Goal: Task Accomplishment & Management: Use online tool/utility

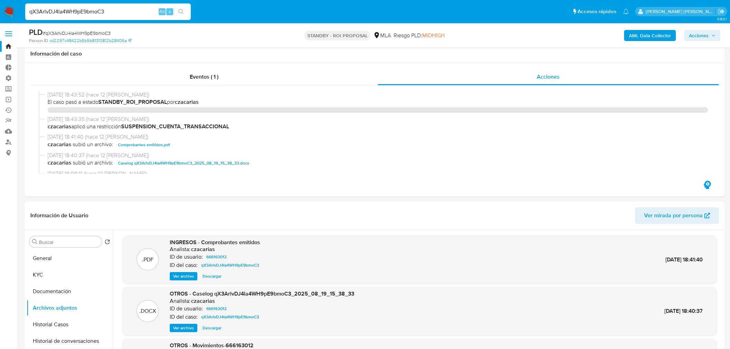
select select "10"
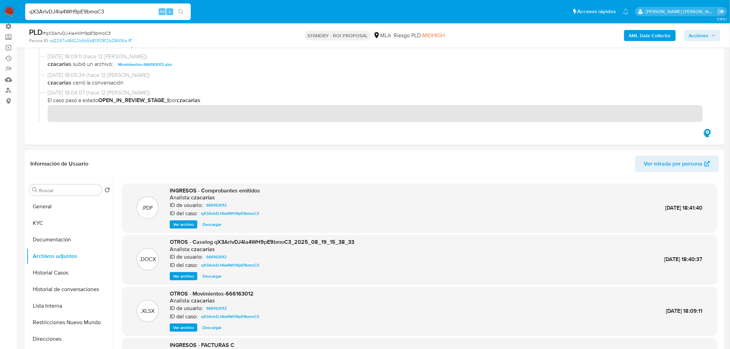
scroll to position [38, 0]
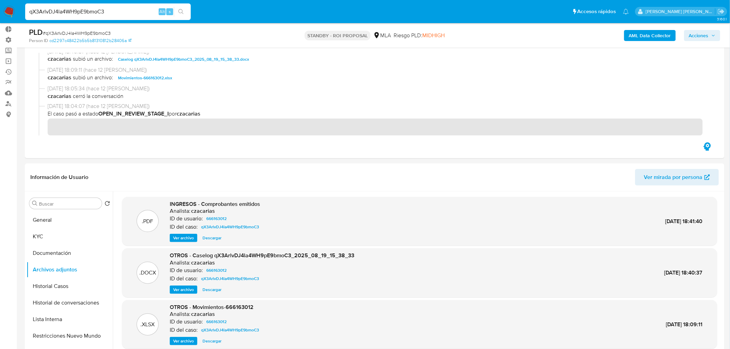
click at [110, 8] on input "qX3ArlvDJ4la4WH9pE9bmoC3" at bounding box center [108, 11] width 166 height 9
paste input "OLYSNEeLM0002xhwvOJTLzlY"
type input "OLYSNEeLM0002xhwvOJTLzlY"
click at [188, 14] on button "search-icon" at bounding box center [181, 12] width 14 height 10
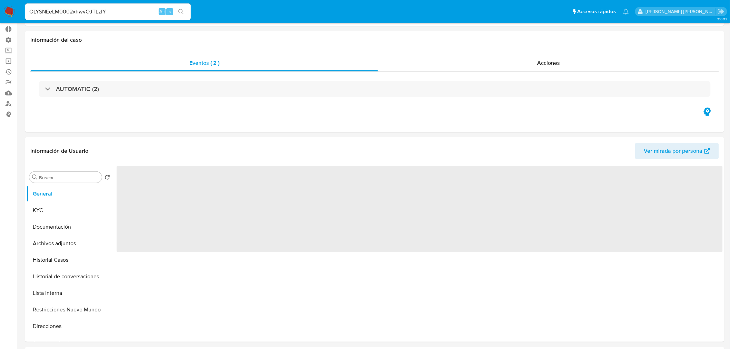
select select "10"
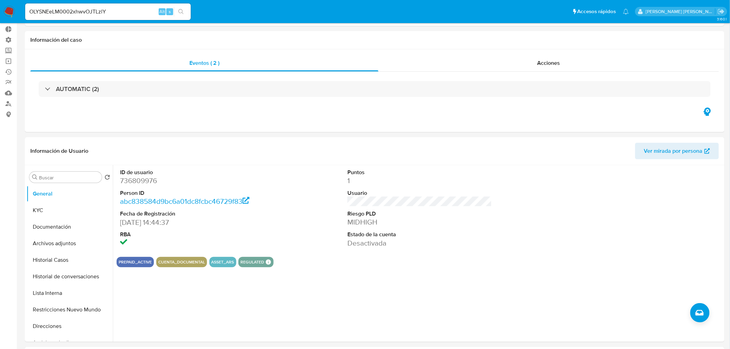
click at [14, 12] on img at bounding box center [9, 12] width 12 height 12
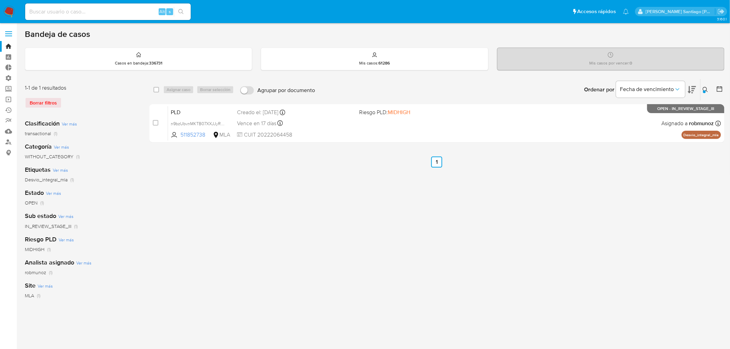
click at [701, 87] on button at bounding box center [706, 90] width 11 height 8
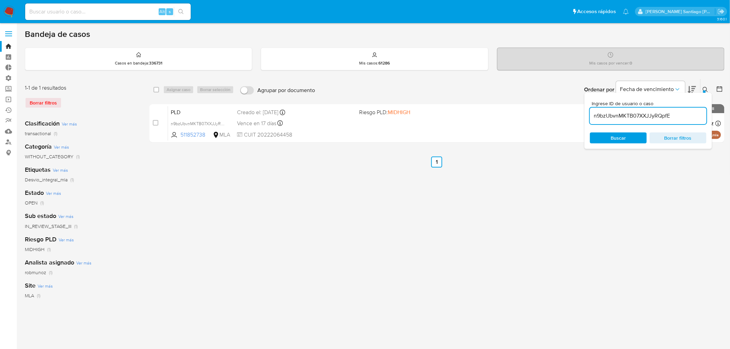
click at [663, 113] on input "n9bzUbvnMKTB07XXJJyRQpfE" at bounding box center [648, 115] width 117 height 9
click at [663, 112] on input "n9bzUbvnMKTB07XXJJyRQpfE" at bounding box center [648, 115] width 117 height 9
type input "282868591"
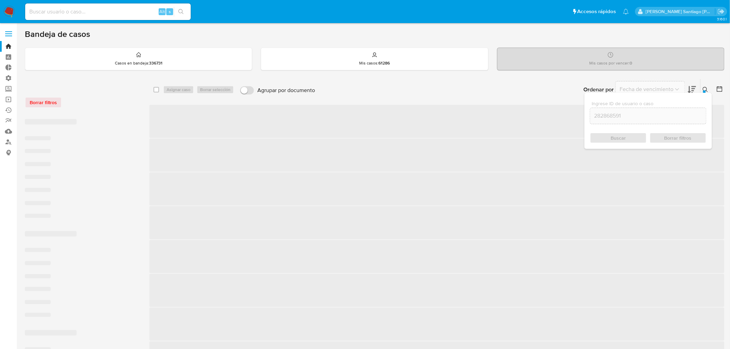
click at [633, 135] on div "Buscar Borrar filtros" at bounding box center [648, 137] width 117 height 11
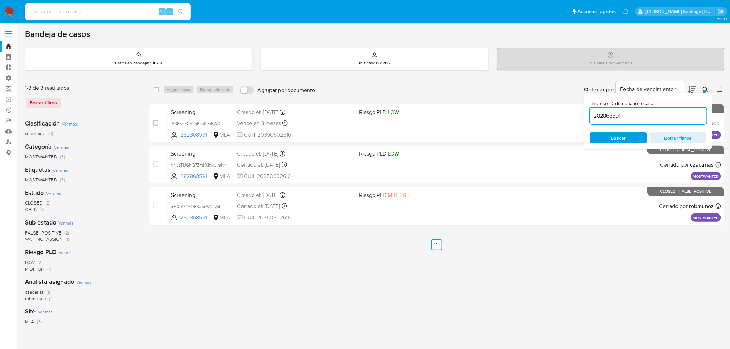
click at [707, 90] on icon at bounding box center [706, 90] width 6 height 6
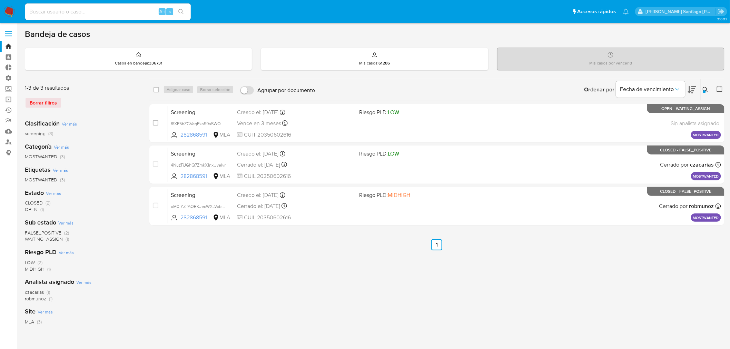
click at [43, 100] on div "Borrar filtros" at bounding box center [80, 102] width 110 height 11
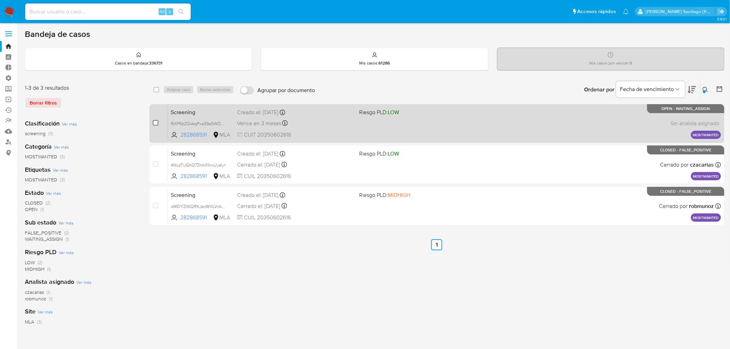
click at [157, 122] on div "case-item-checkbox No es posible asignar el caso" at bounding box center [160, 123] width 15 height 35
click at [156, 120] on input "checkbox" at bounding box center [156, 123] width 6 height 6
checkbox input "true"
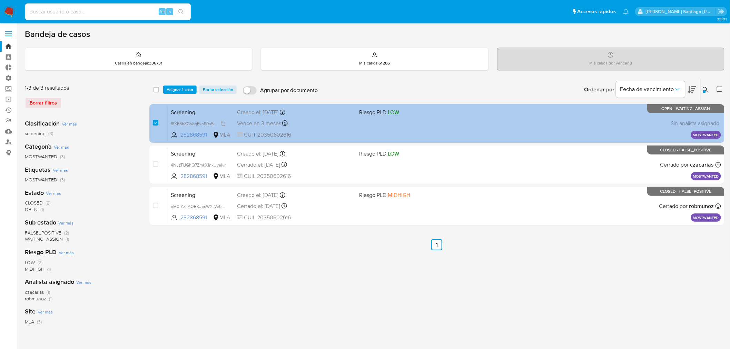
click at [224, 124] on span "f6XP5bZGVeqPxaS9a5WOJA1T" at bounding box center [200, 123] width 59 height 8
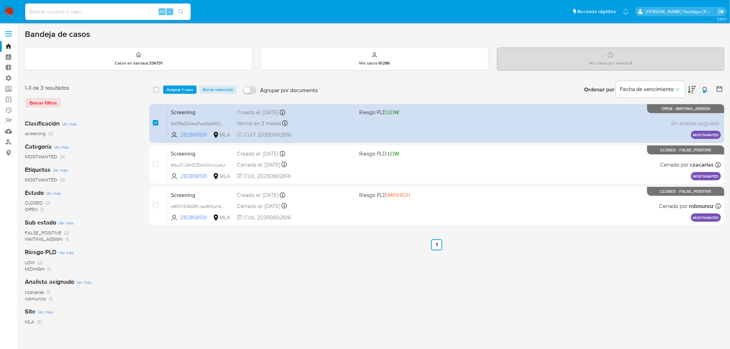
click at [708, 92] on button at bounding box center [706, 90] width 11 height 8
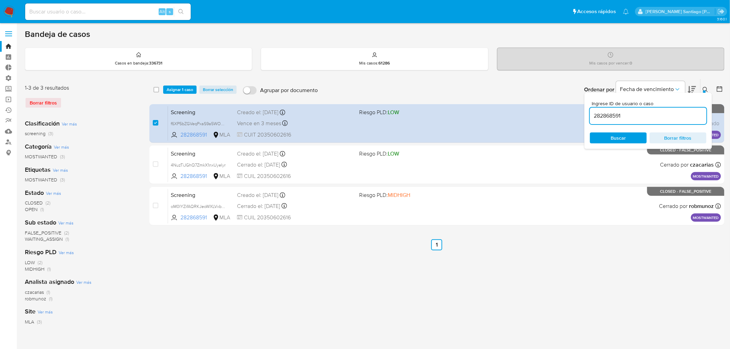
click at [669, 115] on input "282868591" at bounding box center [648, 115] width 117 height 9
click at [668, 114] on input "282868591" at bounding box center [648, 115] width 117 height 9
type input "655630431"
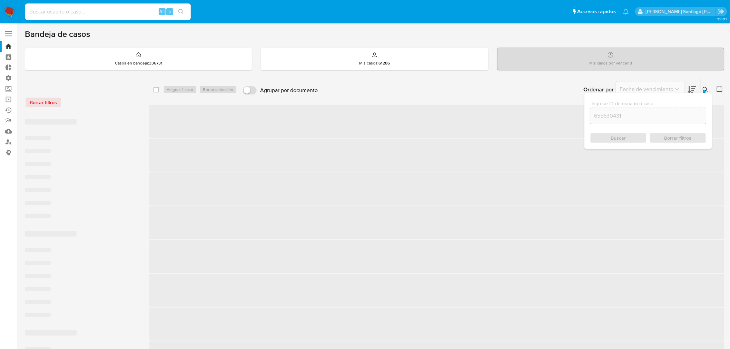
click at [634, 135] on div "Buscar Borrar filtros" at bounding box center [648, 137] width 117 height 11
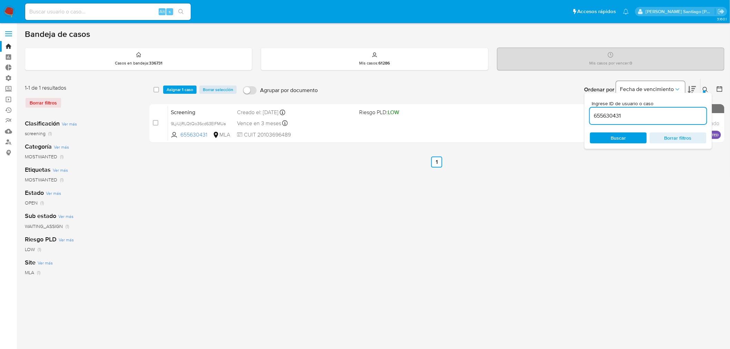
click at [706, 87] on icon at bounding box center [706, 90] width 6 height 6
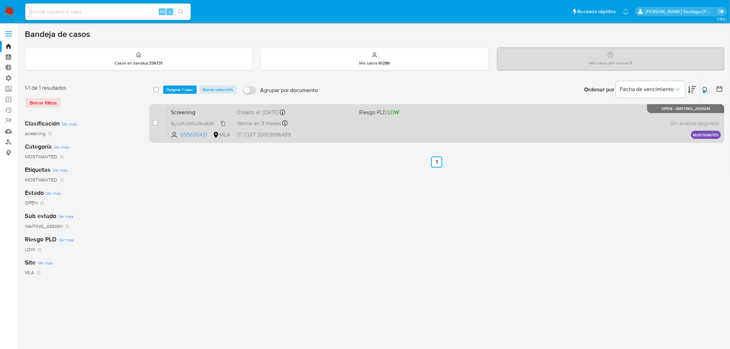
click at [222, 121] on span "9LjiUjRLQtQo36cd63ElFMUa" at bounding box center [198, 123] width 55 height 8
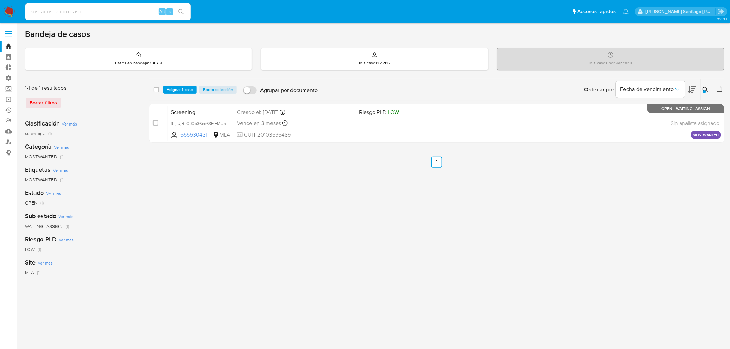
click at [8, 97] on link "Operaciones masivas" at bounding box center [41, 99] width 82 height 11
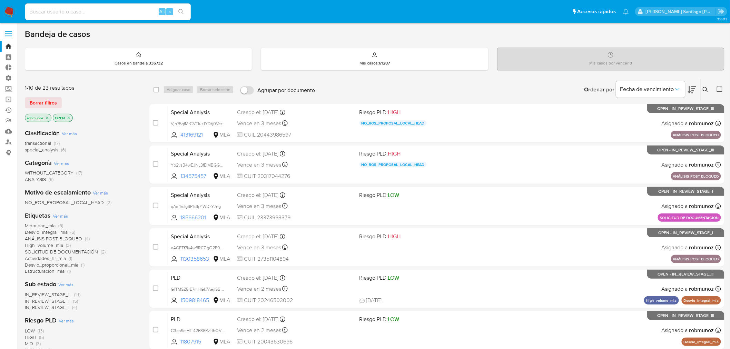
click at [707, 91] on icon at bounding box center [706, 90] width 6 height 6
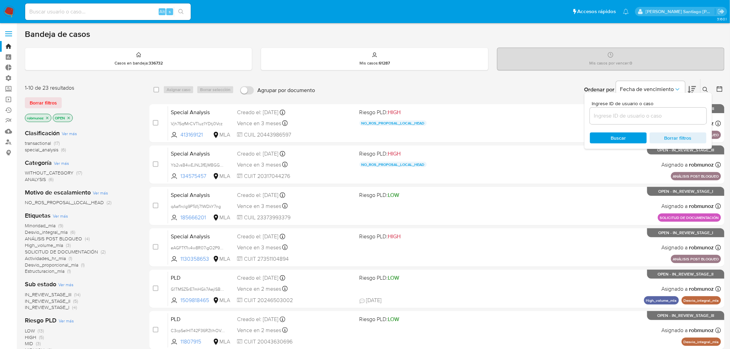
click at [648, 116] on input at bounding box center [648, 115] width 117 height 9
type input "2408066161"
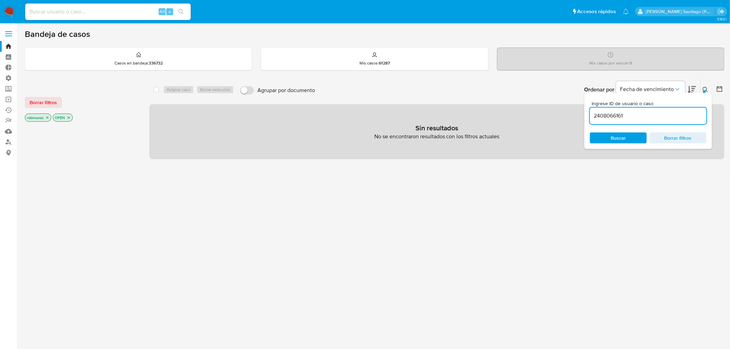
drag, startPoint x: 49, startPoint y: 100, endPoint x: 125, endPoint y: 104, distance: 76.0
click at [51, 100] on span "Borrar filtros" at bounding box center [43, 103] width 27 height 10
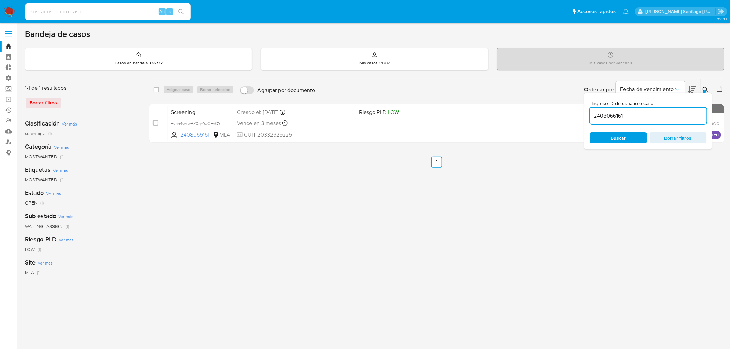
click at [708, 89] on icon at bounding box center [706, 90] width 6 height 6
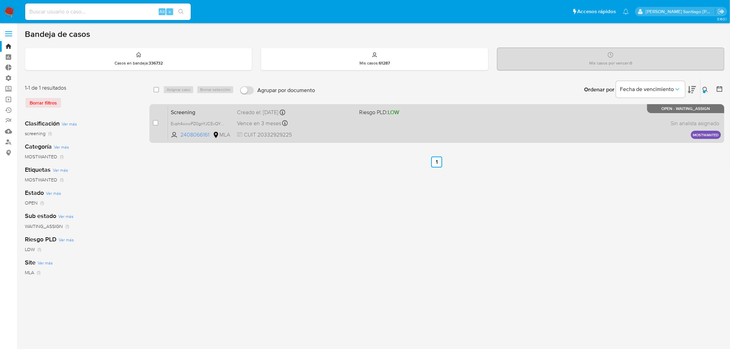
drag, startPoint x: 155, startPoint y: 121, endPoint x: 157, endPoint y: 116, distance: 5.7
click at [155, 121] on input "checkbox" at bounding box center [156, 123] width 6 height 6
checkbox input "true"
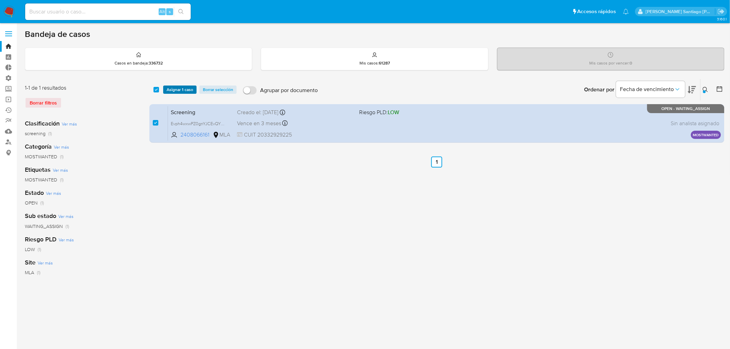
click at [168, 88] on span "Asignar 1 caso" at bounding box center [180, 89] width 27 height 7
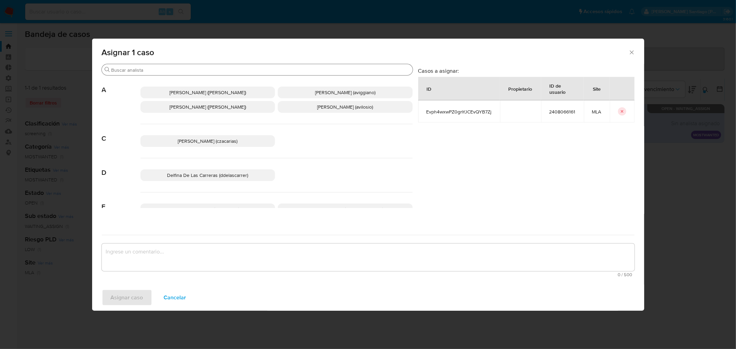
click at [180, 68] on input "Buscar" at bounding box center [260, 70] width 298 height 6
click at [630, 54] on icon "Cerrar ventana" at bounding box center [631, 52] width 7 height 7
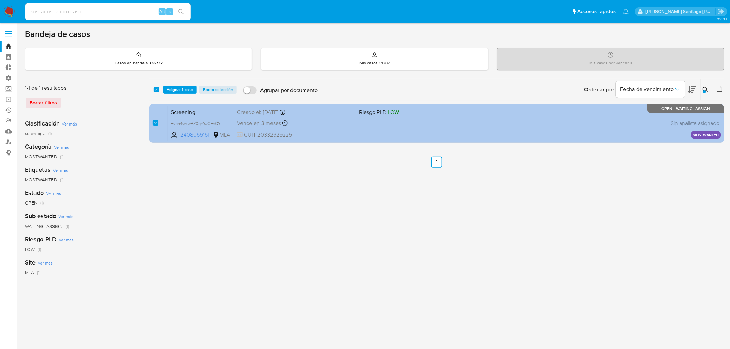
drag, startPoint x: 222, startPoint y: 122, endPoint x: 227, endPoint y: 125, distance: 5.4
click at [223, 122] on span "Evph4wxwPZ0gnYJCEvQYB7Zj" at bounding box center [200, 123] width 58 height 8
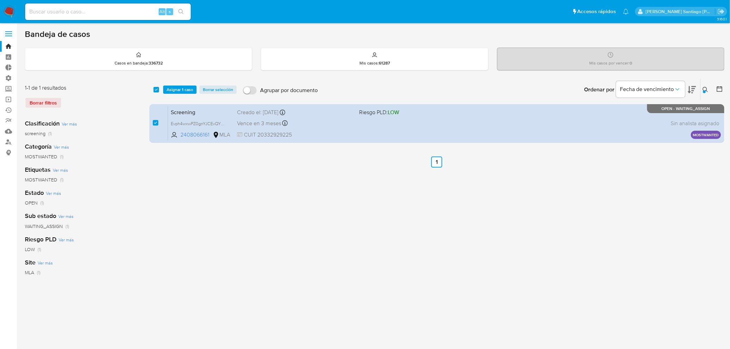
click at [705, 88] on icon at bounding box center [706, 90] width 6 height 6
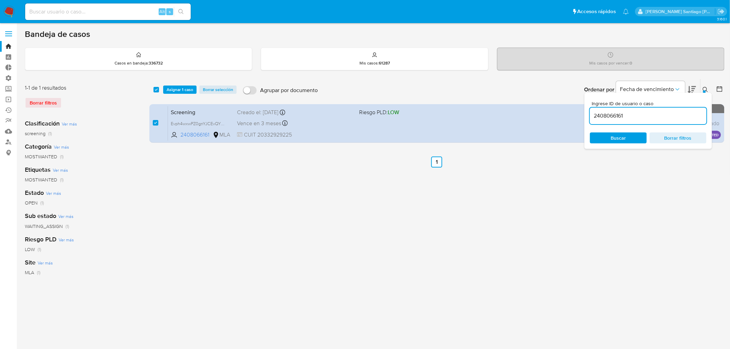
drag, startPoint x: 668, startPoint y: 138, endPoint x: 644, endPoint y: 124, distance: 27.8
click at [668, 137] on span "Borrar filtros" at bounding box center [677, 138] width 47 height 10
click at [637, 114] on input at bounding box center [648, 115] width 117 height 9
type input "2504437572"
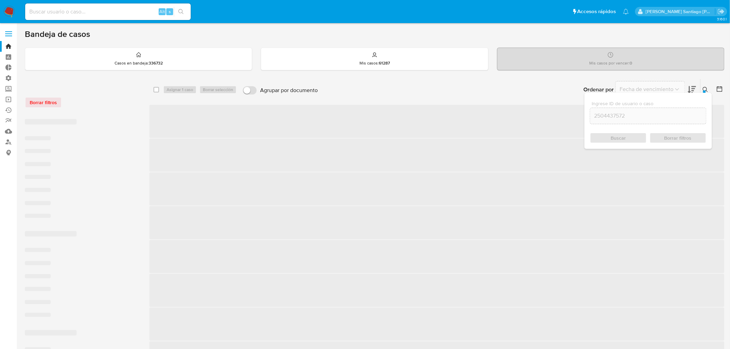
checkbox input "false"
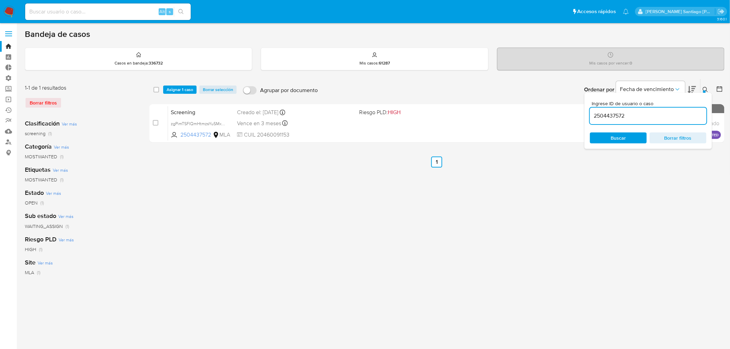
click at [702, 86] on button at bounding box center [706, 90] width 11 height 8
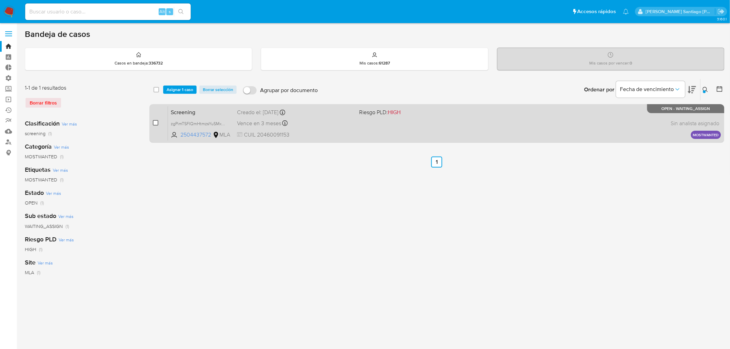
drag, startPoint x: 152, startPoint y: 120, endPoint x: 156, endPoint y: 122, distance: 4.3
click at [152, 120] on div "case-item-checkbox No es posible asignar el caso Screening zgPimTSFIQmHtmzsYuSM…" at bounding box center [436, 123] width 575 height 39
click at [156, 122] on input "checkbox" at bounding box center [156, 123] width 6 height 6
checkbox input "true"
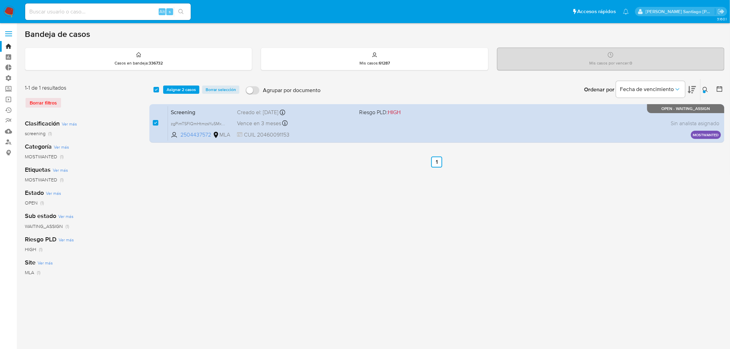
click at [182, 84] on div "select-all-cases-checkbox Asignar 2 casos Borrar selección Agrupar por document…" at bounding box center [436, 89] width 575 height 21
click at [185, 90] on span "Asignar 2 casos" at bounding box center [181, 89] width 29 height 7
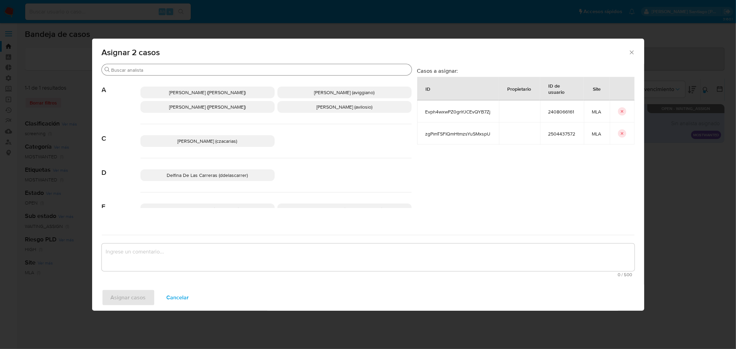
click at [161, 66] on div "Buscar" at bounding box center [257, 69] width 310 height 11
drag, startPoint x: 166, startPoint y: 71, endPoint x: 177, endPoint y: 68, distance: 12.0
click at [166, 72] on input "Buscar" at bounding box center [259, 70] width 297 height 6
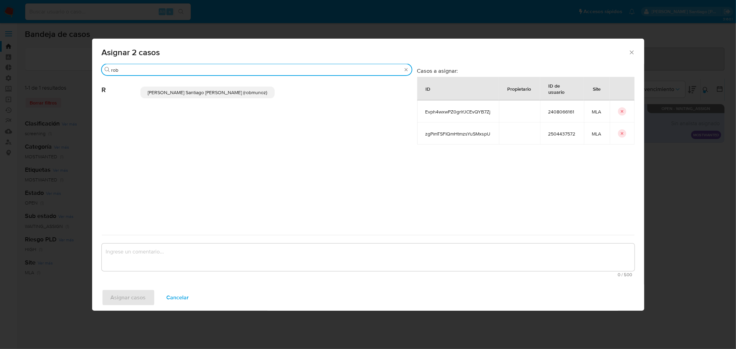
type input "rob"
drag, startPoint x: 213, startPoint y: 95, endPoint x: 185, endPoint y: 159, distance: 70.2
click at [212, 95] on span "Roberto Santiago Munoz (robmunoz)" at bounding box center [207, 92] width 119 height 7
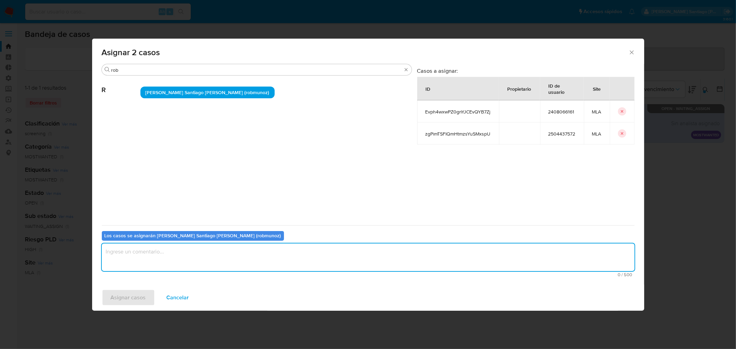
click at [194, 248] on textarea "assign-modal" at bounding box center [368, 258] width 533 height 28
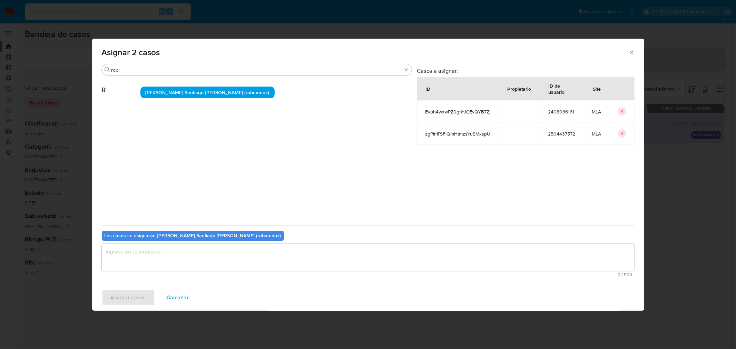
click at [186, 299] on span "Cancelar" at bounding box center [178, 297] width 22 height 15
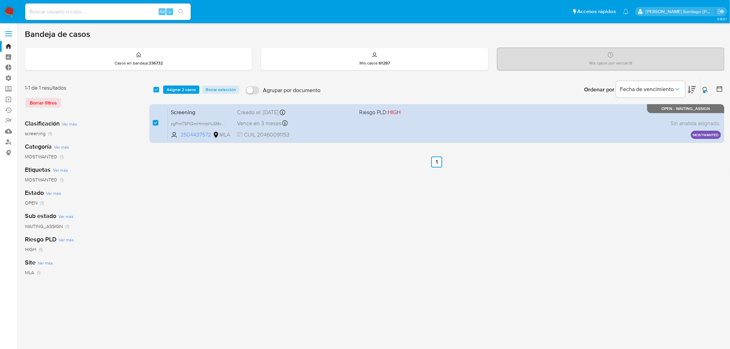
click at [12, 9] on img at bounding box center [9, 12] width 12 height 12
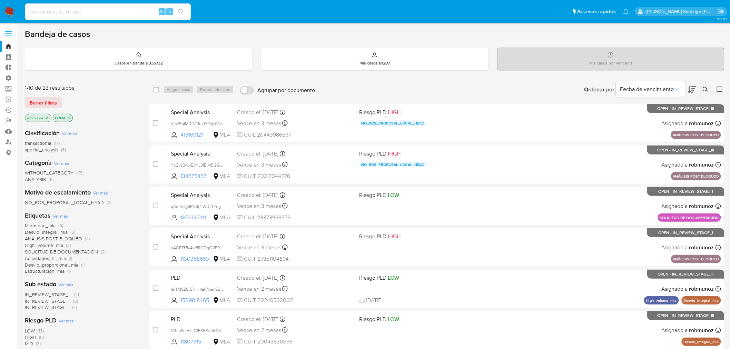
click at [708, 90] on icon at bounding box center [706, 90] width 6 height 6
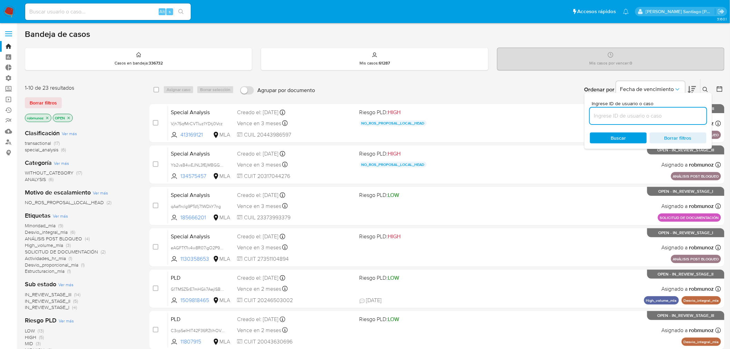
click at [610, 111] on input at bounding box center [648, 115] width 117 height 9
type input "2504437572"
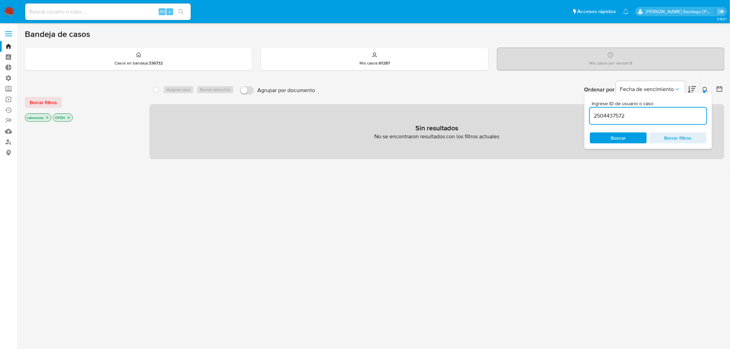
click at [43, 102] on span "Borrar filtros" at bounding box center [43, 103] width 27 height 10
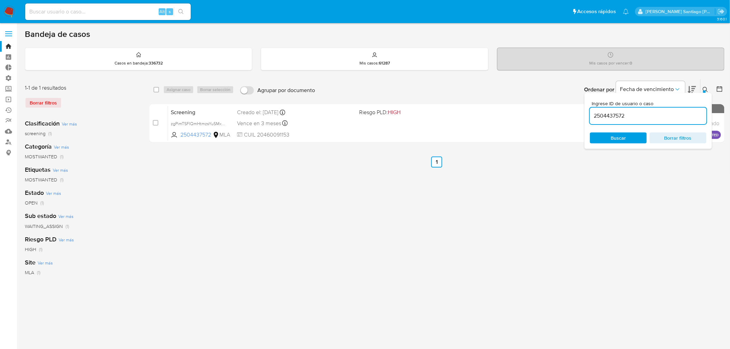
click at [705, 85] on div "Ingrese ID de usuario o caso 2504437572 Buscar Borrar filtros" at bounding box center [706, 89] width 12 height 21
click at [707, 88] on icon at bounding box center [706, 90] width 6 height 6
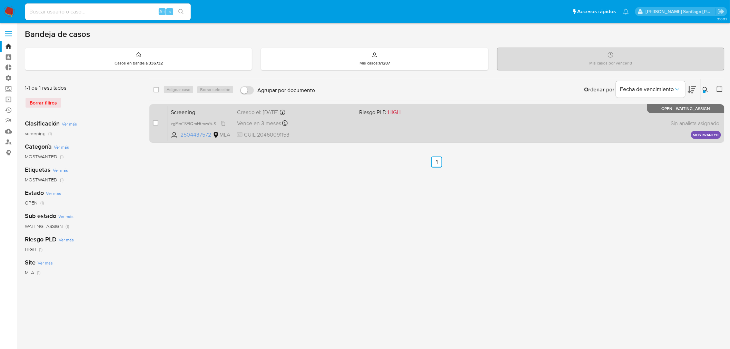
click at [225, 124] on span "zgPimTSFIQmHtmzsYuSMxspU" at bounding box center [200, 123] width 58 height 8
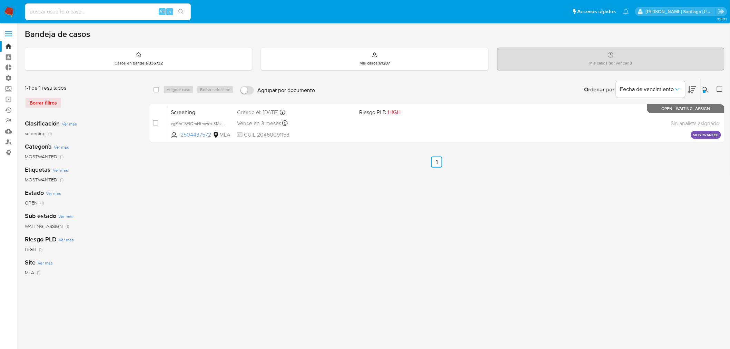
click at [705, 87] on icon at bounding box center [706, 90] width 6 height 6
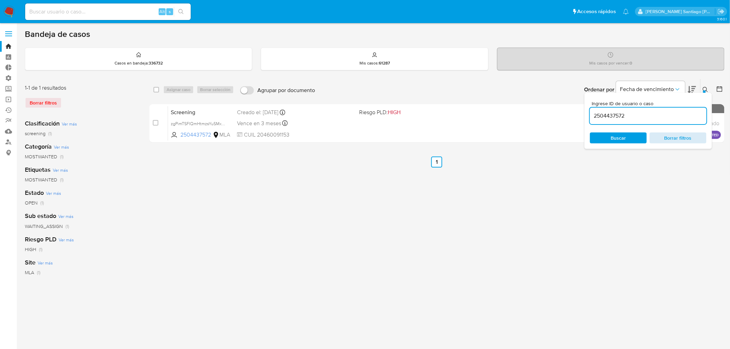
click at [681, 138] on span "Borrar filtros" at bounding box center [677, 138] width 47 height 10
click at [659, 118] on input at bounding box center [648, 115] width 117 height 9
drag, startPoint x: 223, startPoint y: 123, endPoint x: 228, endPoint y: 76, distance: 47.6
click at [223, 124] on span "UXA4TyRF7AeMa9PTtU7ks4sn" at bounding box center [200, 123] width 58 height 8
click at [612, 114] on input "2511227143" at bounding box center [648, 115] width 117 height 9
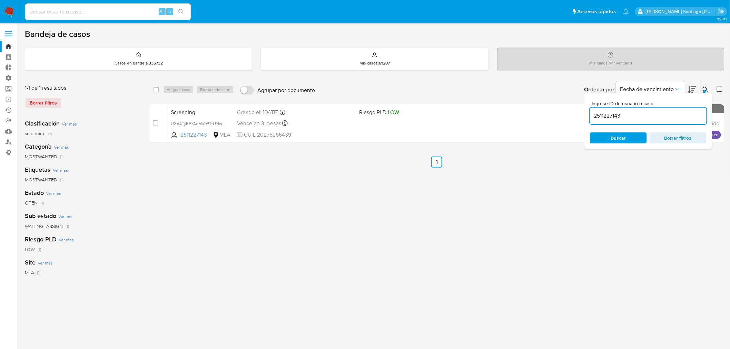
click at [612, 114] on input "2511227143" at bounding box center [648, 115] width 117 height 9
paste input "32236205"
type input "2532236205"
click at [702, 86] on button at bounding box center [706, 90] width 11 height 8
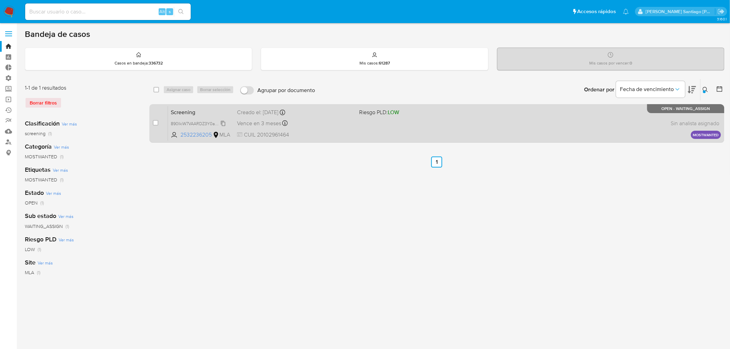
click at [223, 122] on span "890IkiW7VAARDZ3Y0aGSdUMV" at bounding box center [201, 123] width 61 height 8
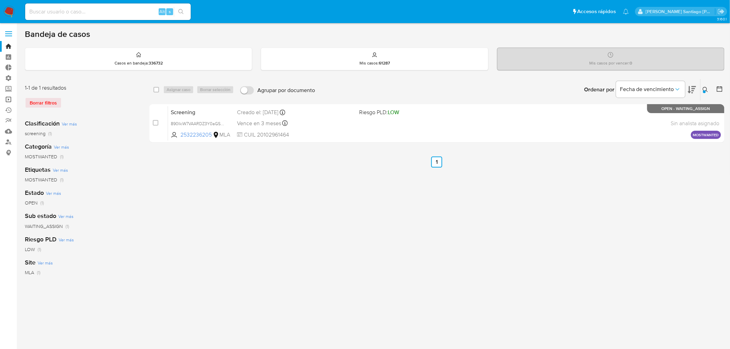
click at [7, 98] on link "Operaciones masivas" at bounding box center [41, 99] width 82 height 11
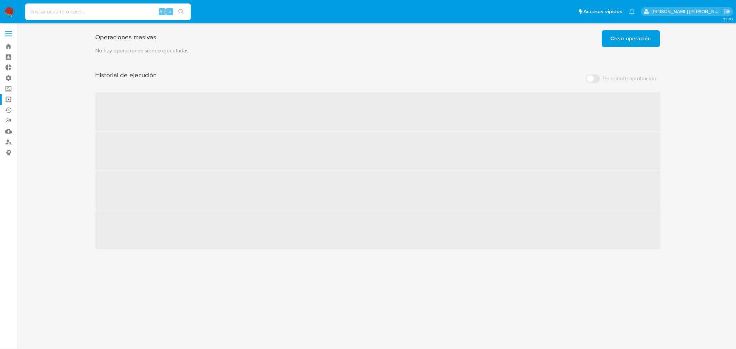
click at [628, 43] on span "Crear operación" at bounding box center [631, 38] width 40 height 15
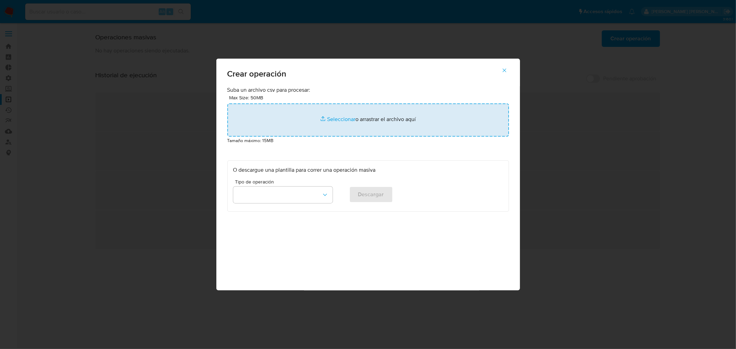
click at [320, 127] on input "file" at bounding box center [368, 120] width 282 height 33
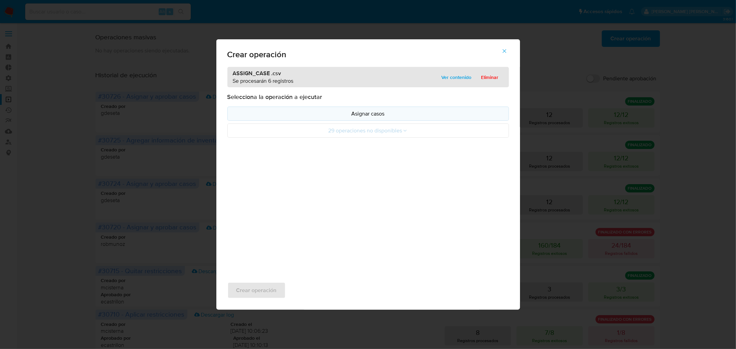
drag, startPoint x: 320, startPoint y: 127, endPoint x: 312, endPoint y: 119, distance: 11.5
click at [312, 119] on button "Asignar casos" at bounding box center [368, 114] width 282 height 14
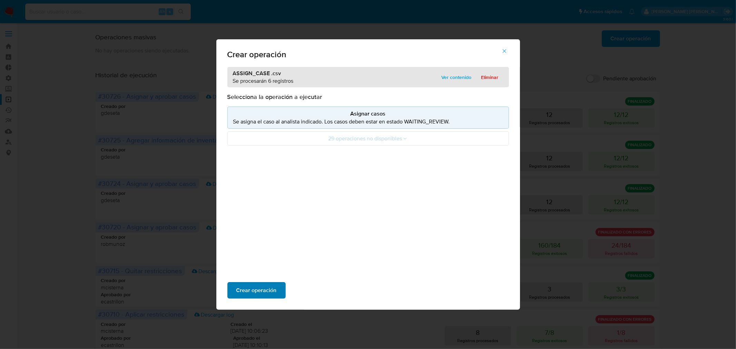
click at [265, 290] on span "Crear operación" at bounding box center [256, 290] width 40 height 15
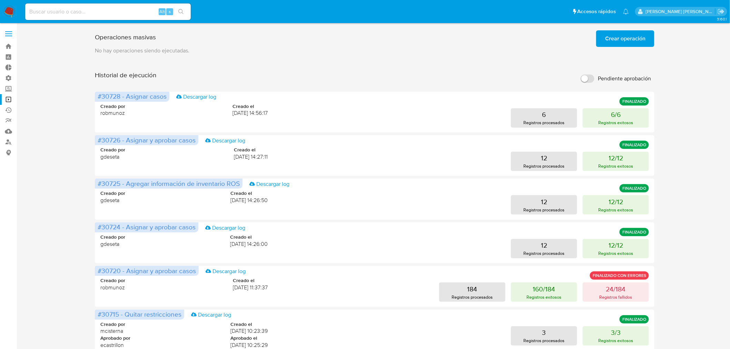
click at [633, 40] on span "Crear operación" at bounding box center [625, 38] width 40 height 15
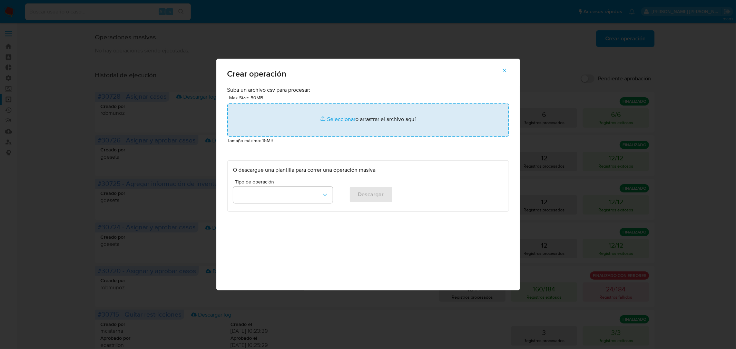
click at [387, 116] on input "file" at bounding box center [368, 120] width 282 height 33
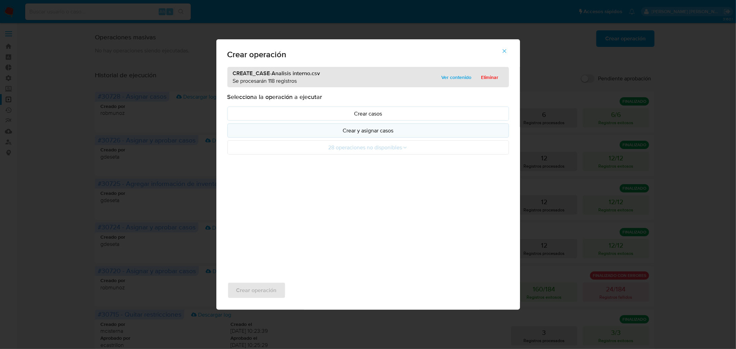
click at [374, 132] on p "Crear y asignar casos" at bounding box center [368, 131] width 270 height 8
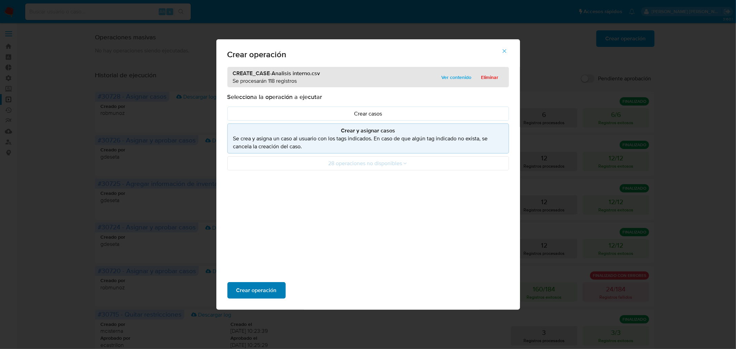
click at [273, 289] on span "Crear operación" at bounding box center [256, 290] width 40 height 15
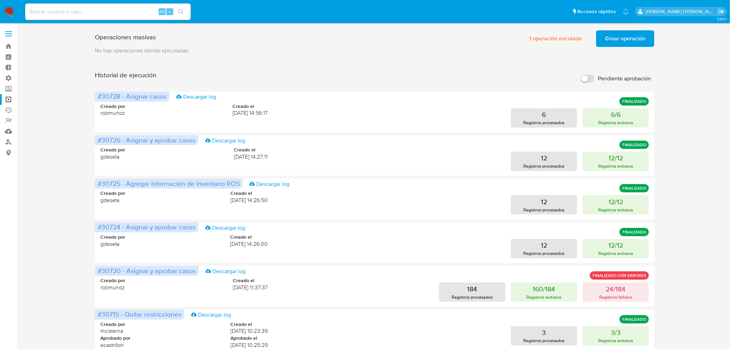
click at [106, 10] on input at bounding box center [108, 11] width 166 height 9
paste input "OLYSNEeLM0002xhwvOJTLzlY"
type input "OLYSNEeLM0002xhwvOJTLzlY"
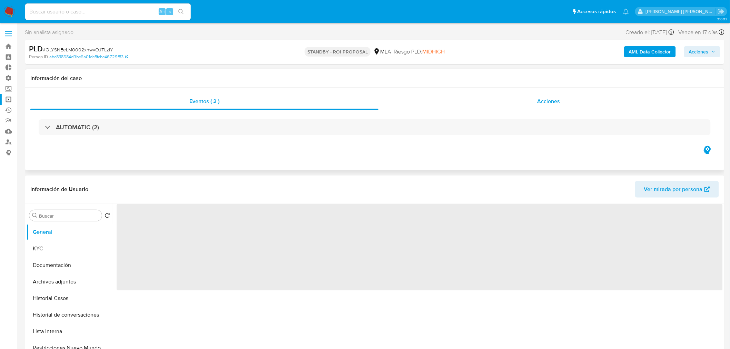
click at [530, 105] on div "Acciones" at bounding box center [548, 101] width 341 height 17
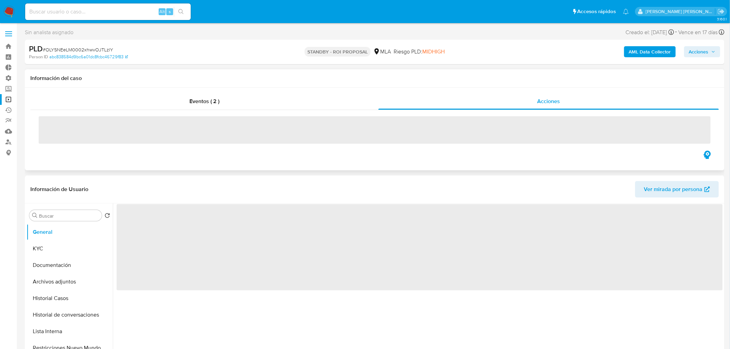
select select "10"
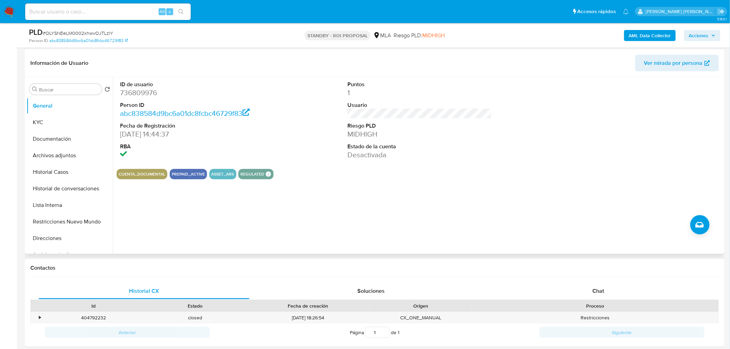
scroll to position [153, 0]
click at [73, 175] on button "Historial Casos" at bounding box center [67, 171] width 81 height 17
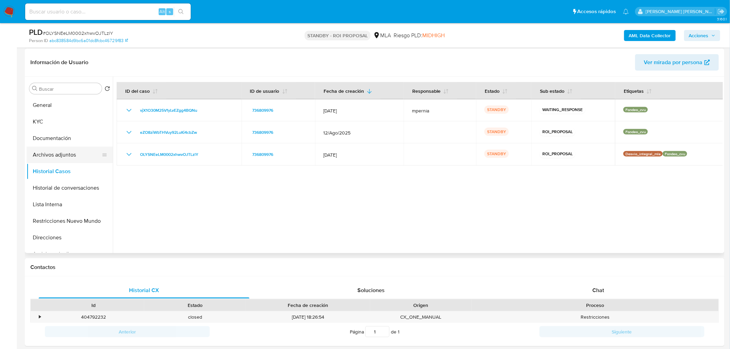
click at [78, 152] on button "Archivos adjuntos" at bounding box center [67, 155] width 81 height 17
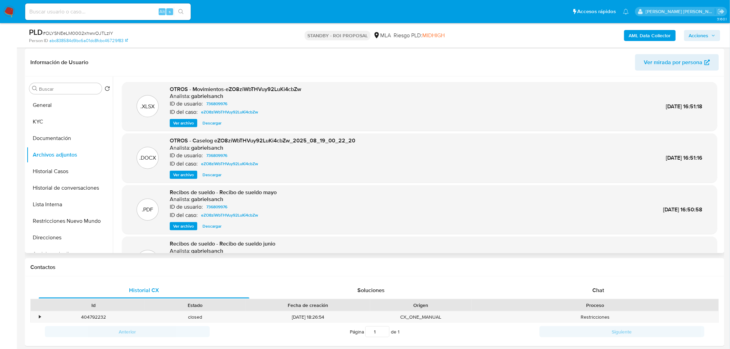
click at [209, 172] on span "Descargar" at bounding box center [212, 174] width 19 height 7
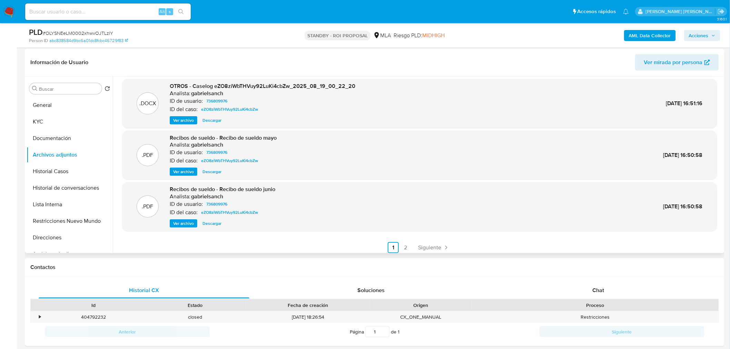
scroll to position [58, 0]
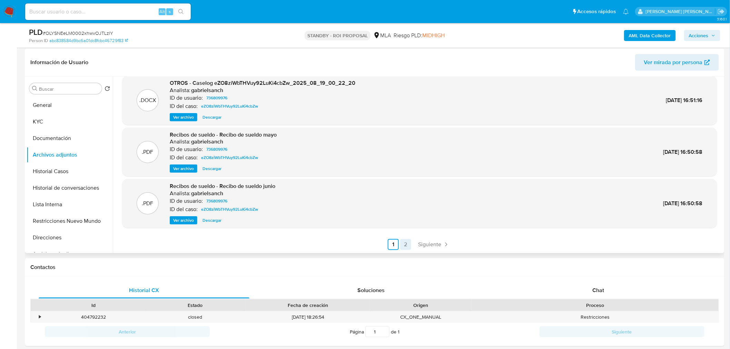
click at [402, 246] on link "2" at bounding box center [405, 244] width 11 height 11
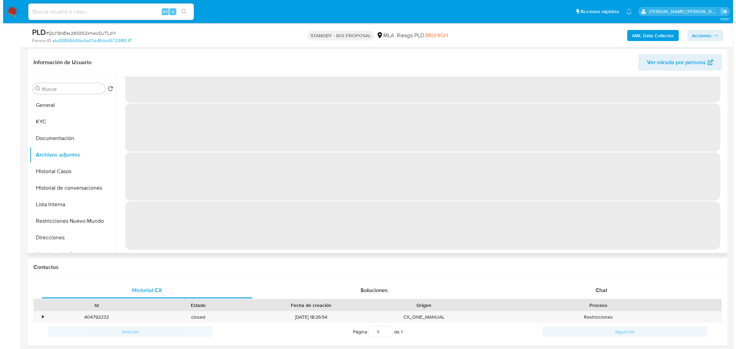
scroll to position [0, 0]
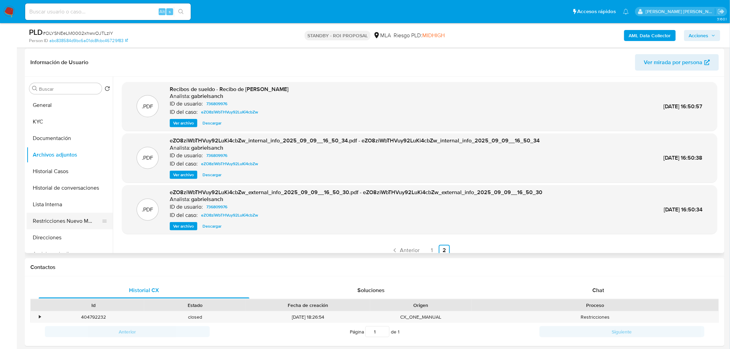
click at [59, 223] on button "Restricciones Nuevo Mundo" at bounding box center [67, 221] width 81 height 17
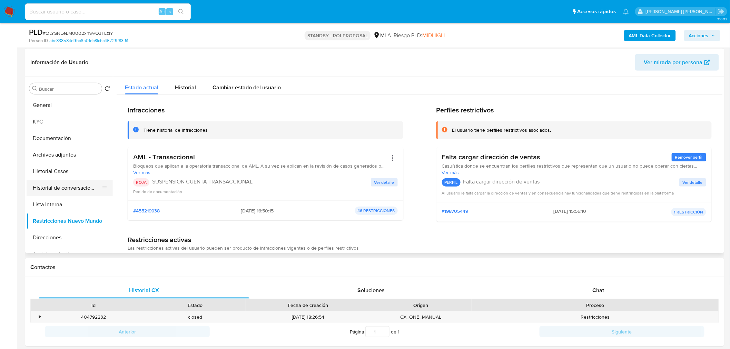
click at [74, 181] on button "Historial de conversaciones" at bounding box center [67, 188] width 81 height 17
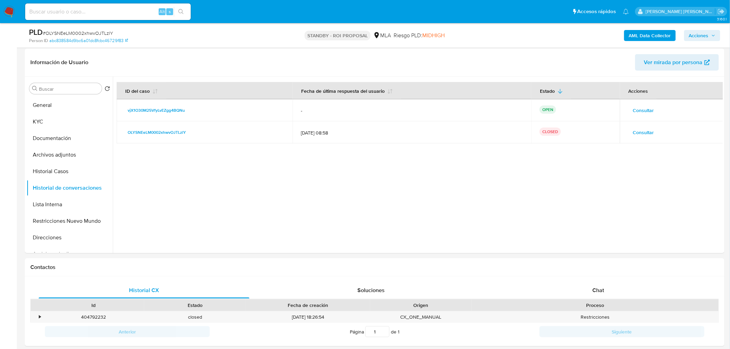
click at [641, 128] on span "Consultar" at bounding box center [643, 133] width 21 height 10
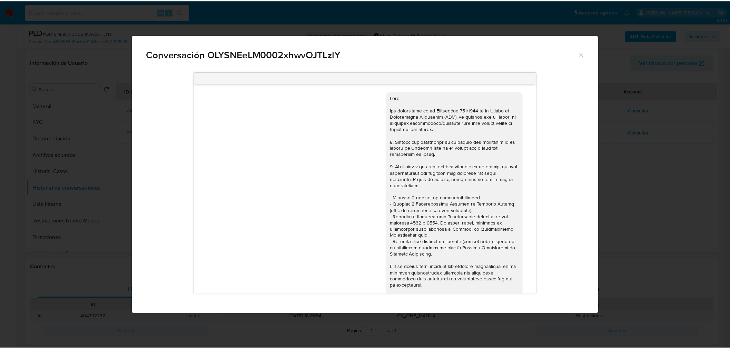
scroll to position [891, 0]
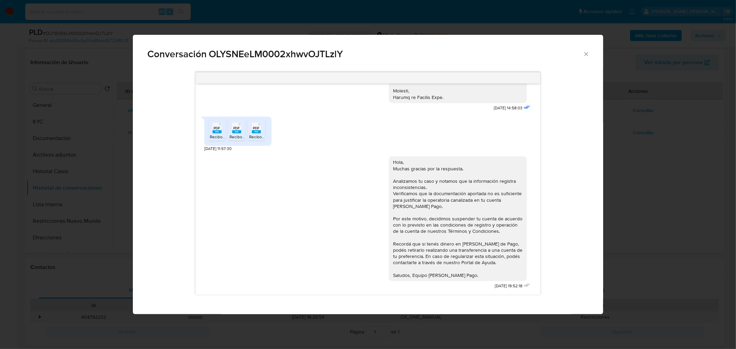
click at [671, 188] on div "Conversación OLYSNEeLM0002xhwvOJTLzlY 17/07/2025 19:54:14 Hola, Esperamos que t…" at bounding box center [368, 174] width 736 height 349
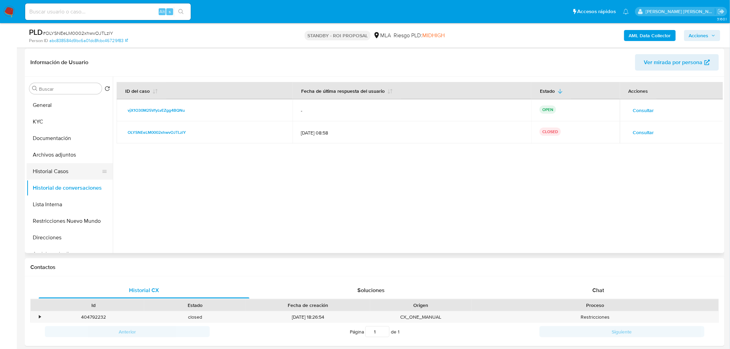
click at [68, 170] on button "Historial Casos" at bounding box center [67, 171] width 81 height 17
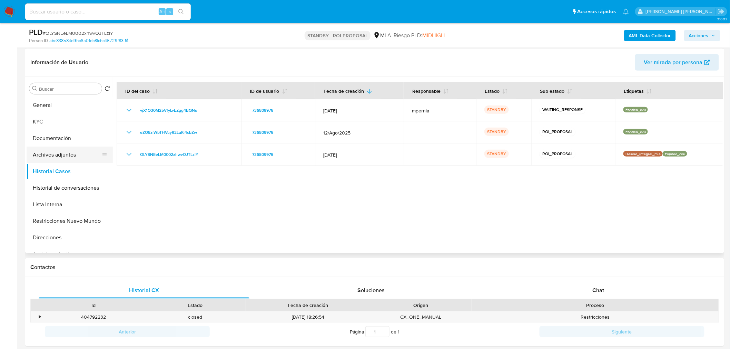
click at [71, 156] on button "Archivos adjuntos" at bounding box center [67, 155] width 81 height 17
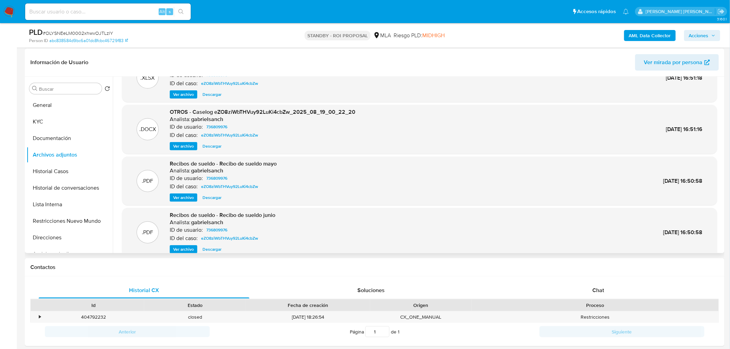
scroll to position [58, 0]
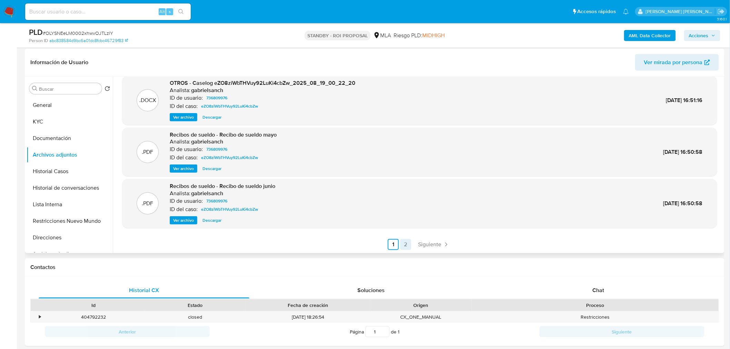
click at [406, 245] on link "2" at bounding box center [405, 244] width 11 height 11
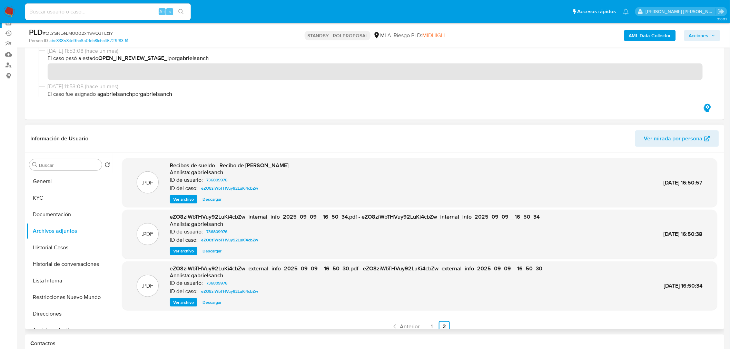
scroll to position [77, 0]
click at [430, 324] on link "1" at bounding box center [431, 327] width 11 height 11
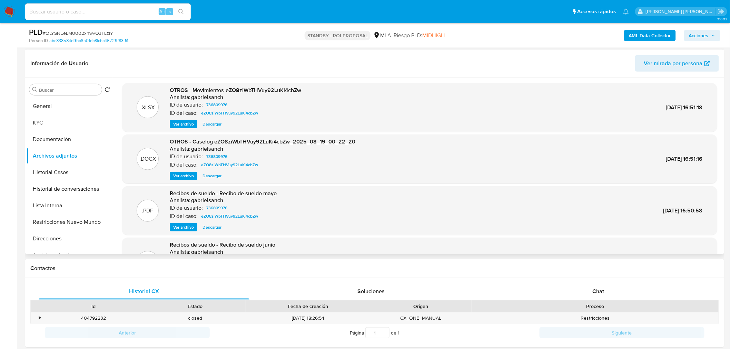
scroll to position [153, 0]
click at [69, 170] on button "Historial Casos" at bounding box center [67, 171] width 81 height 17
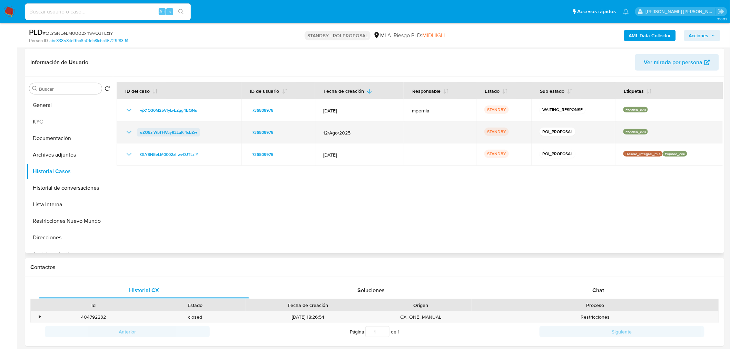
click at [174, 129] on span "eZO8ziWbTHVuy92LuKi4cbZw" at bounding box center [168, 132] width 57 height 8
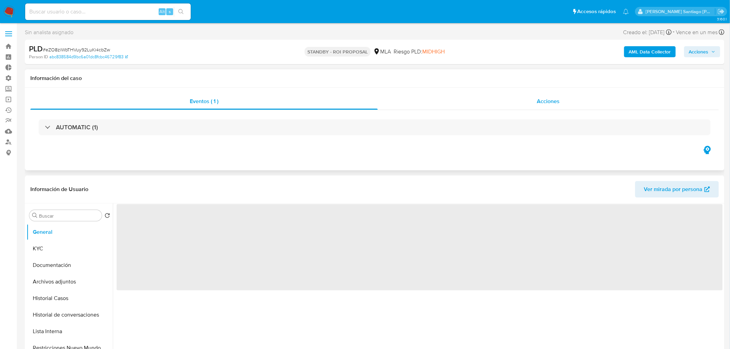
click at [546, 99] on span "Acciones" at bounding box center [548, 101] width 23 height 8
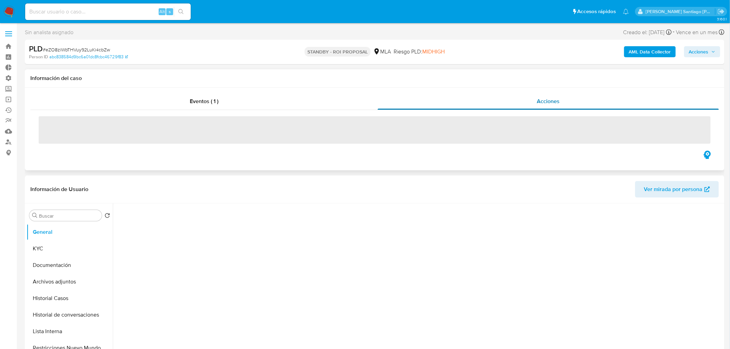
select select "10"
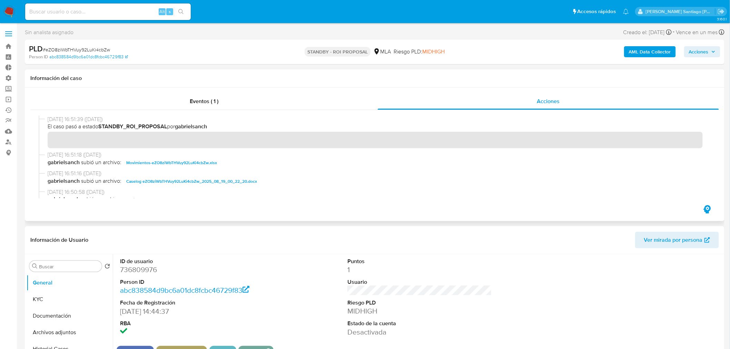
click at [227, 181] on span "Caselog eZO8ziWbTHVuy92LuKi4cbZw_2025_08_19_00_22_20.docx" at bounding box center [191, 181] width 131 height 8
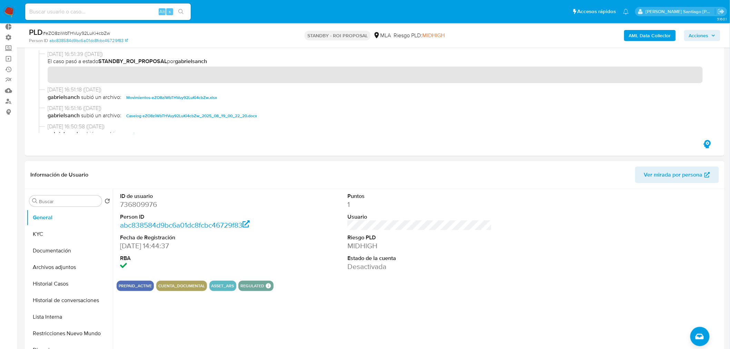
scroll to position [115, 0]
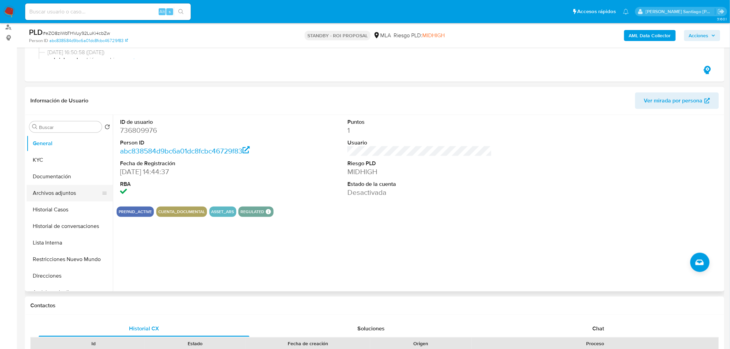
click at [58, 191] on button "Archivos adjuntos" at bounding box center [67, 193] width 81 height 17
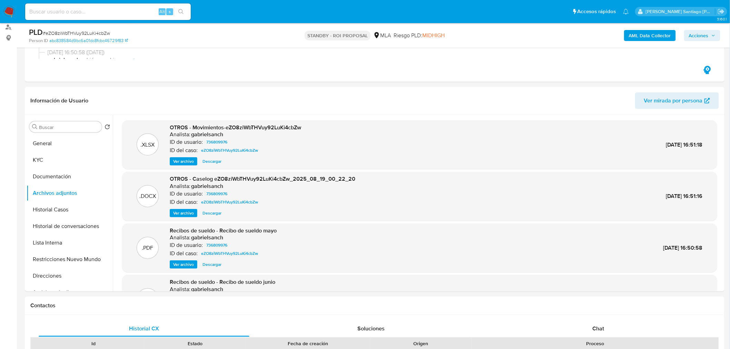
click at [90, 31] on span "# eZO8ziWbTHVuy92LuKi4cbZw" at bounding box center [76, 33] width 67 height 7
copy span "eZO8ziWbTHVuy92LuKi4cbZw"
